Goal: Navigation & Orientation: Find specific page/section

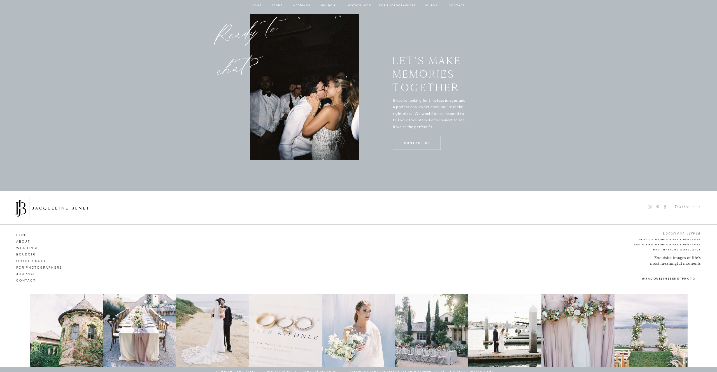
scroll to position [2852, 0]
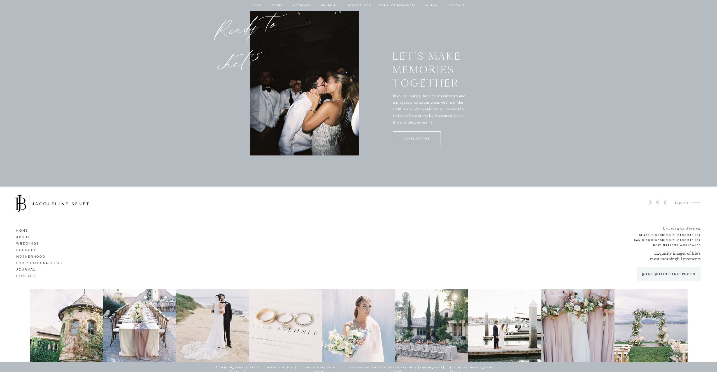
click at [649, 316] on div at bounding box center [650, 325] width 73 height 73
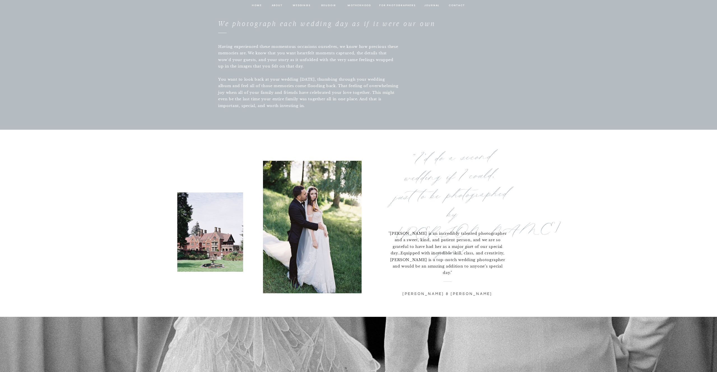
scroll to position [1577, 0]
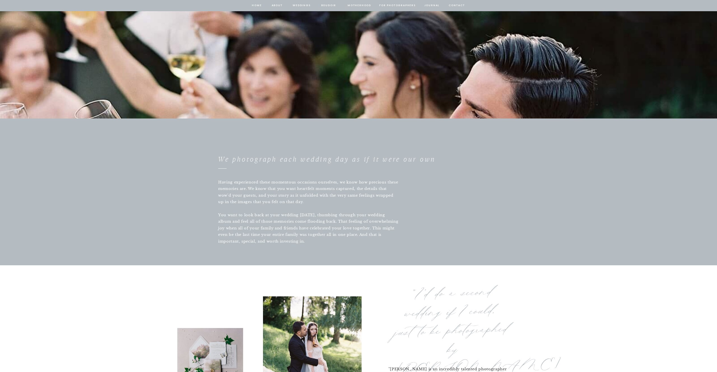
click at [306, 3] on nav "Weddings" at bounding box center [301, 5] width 19 height 5
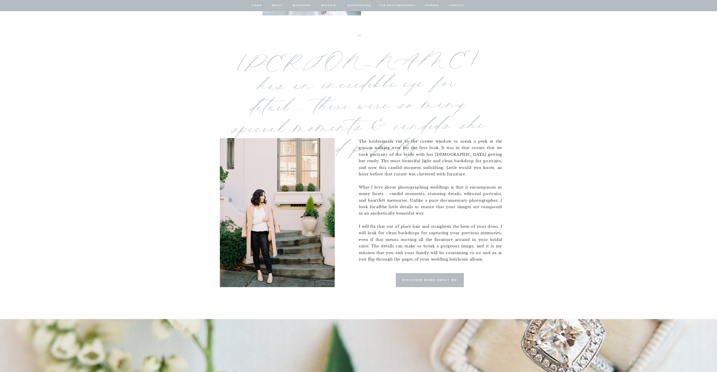
scroll to position [347, 0]
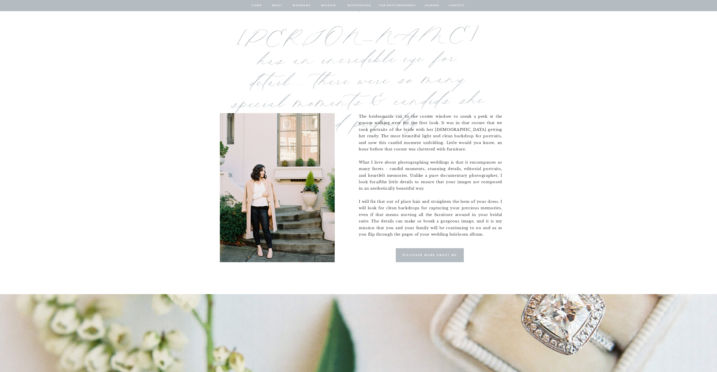
click at [447, 258] on div at bounding box center [430, 255] width 68 height 14
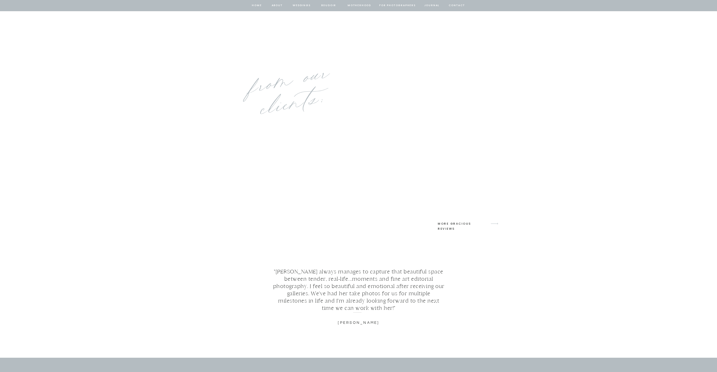
scroll to position [2174, 0]
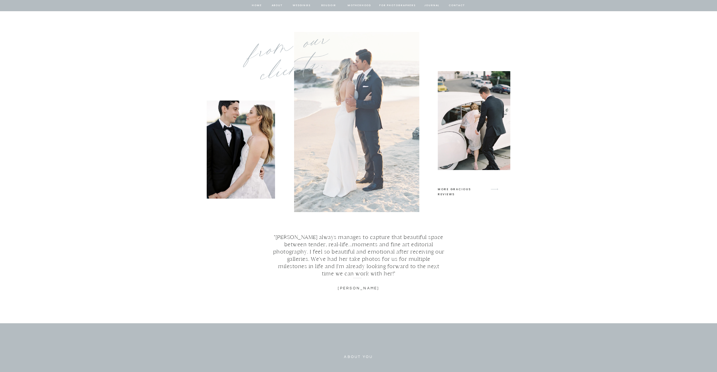
click at [380, 164] on div at bounding box center [356, 122] width 125 height 180
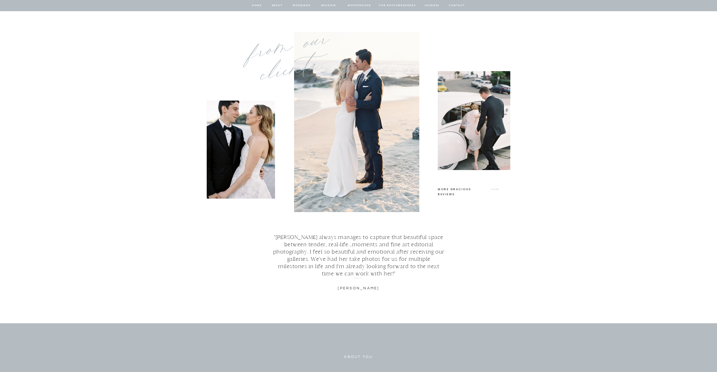
click at [483, 121] on div at bounding box center [474, 120] width 73 height 99
click at [494, 190] on icon "arrow" at bounding box center [494, 189] width 13 height 13
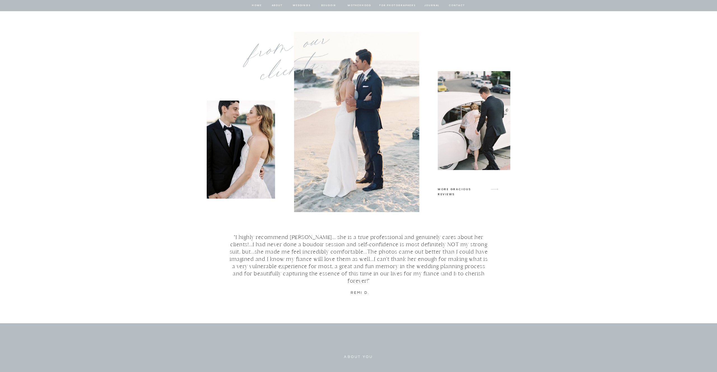
click at [494, 190] on icon "arrow" at bounding box center [494, 189] width 13 height 13
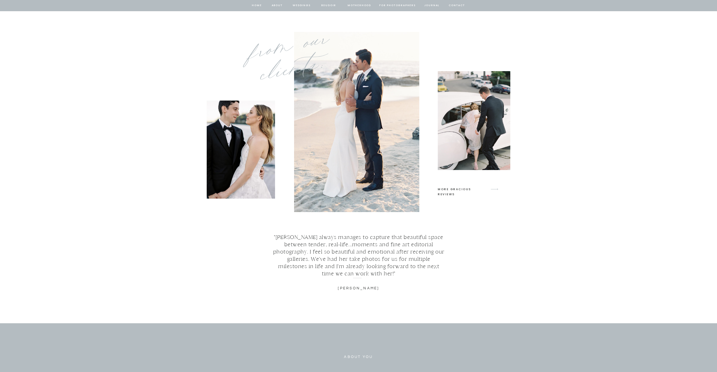
click at [494, 190] on icon "arrow" at bounding box center [494, 189] width 13 height 13
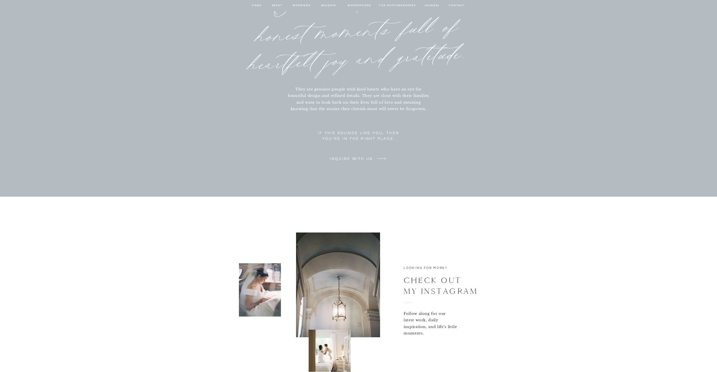
scroll to position [2672, 0]
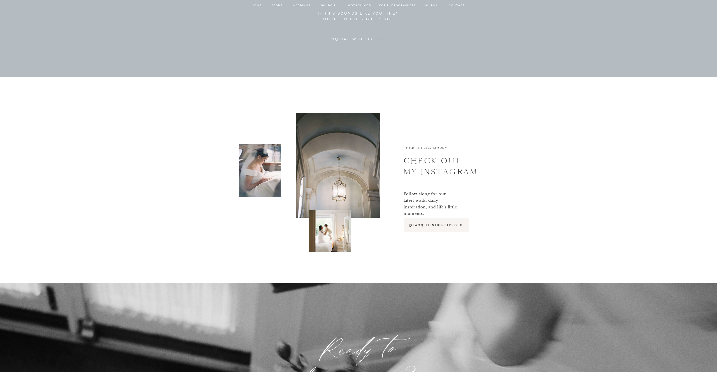
click at [435, 223] on p "@JACQUELINEBENETPHOTO" at bounding box center [436, 225] width 56 height 5
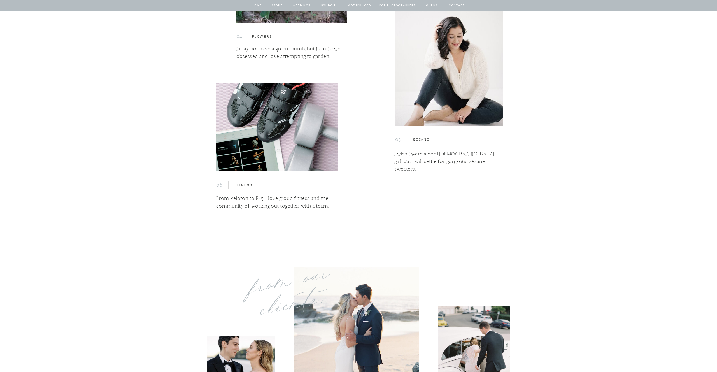
scroll to position [1404, 0]
